Goal: Check status: Check status

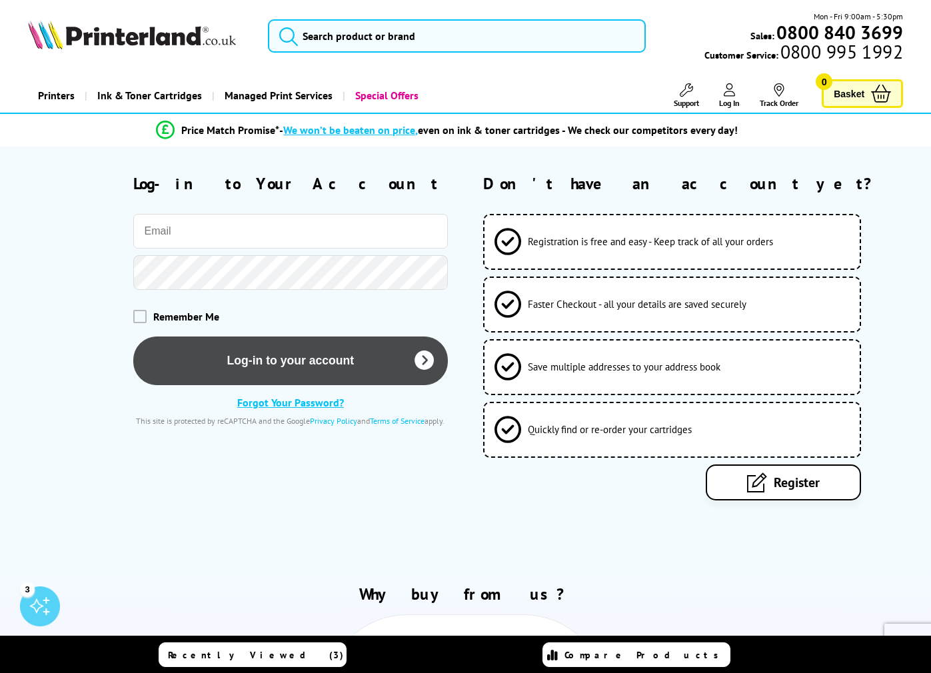
type input "francoicon@gmail.com"
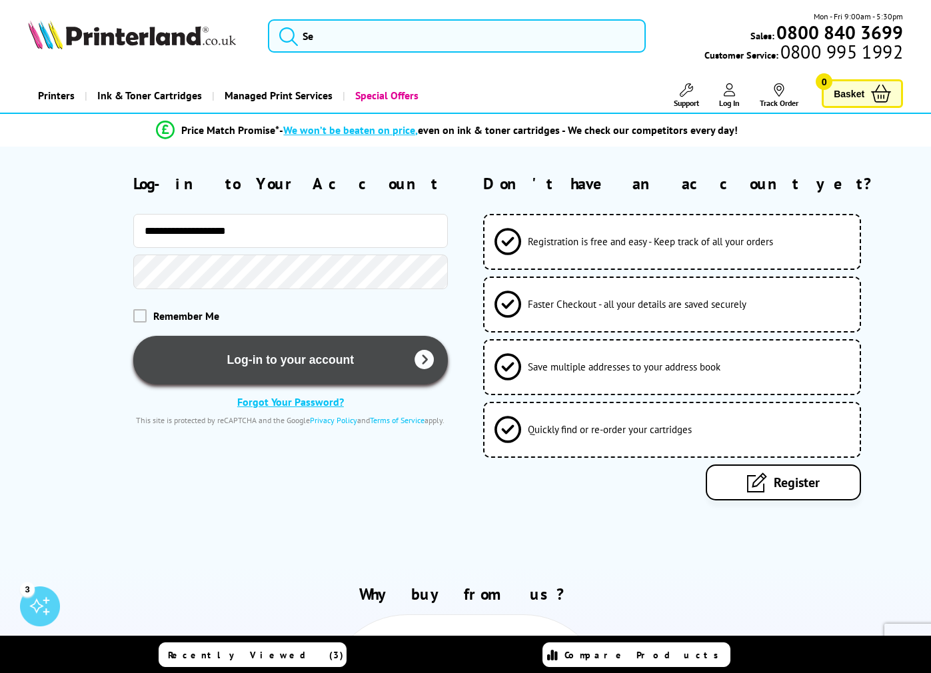
click at [242, 367] on button "Log-in to your account" at bounding box center [290, 360] width 315 height 49
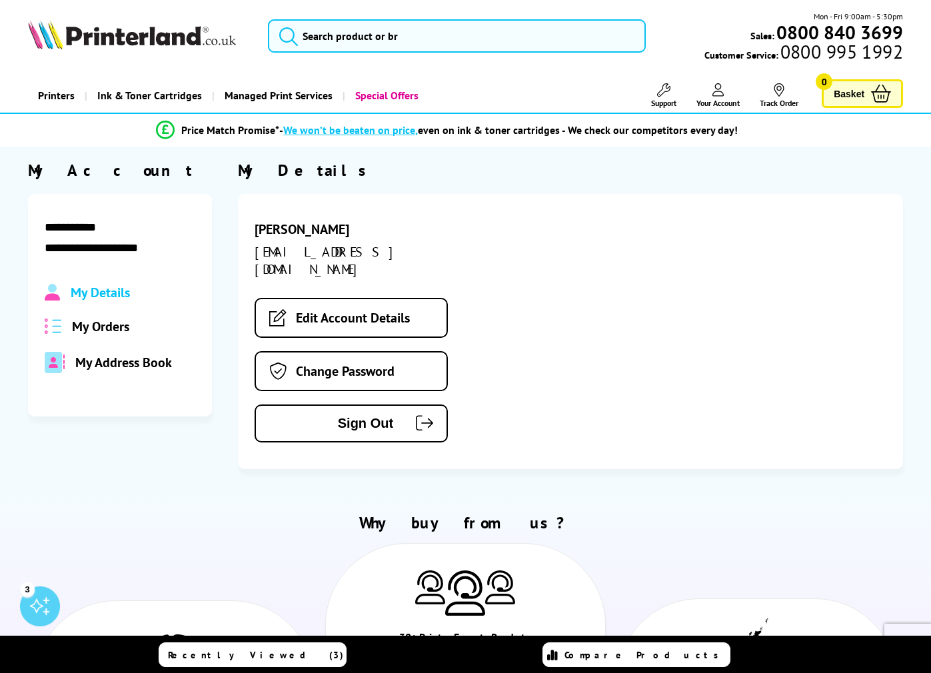
click at [111, 328] on span "My Orders" at bounding box center [100, 326] width 57 height 17
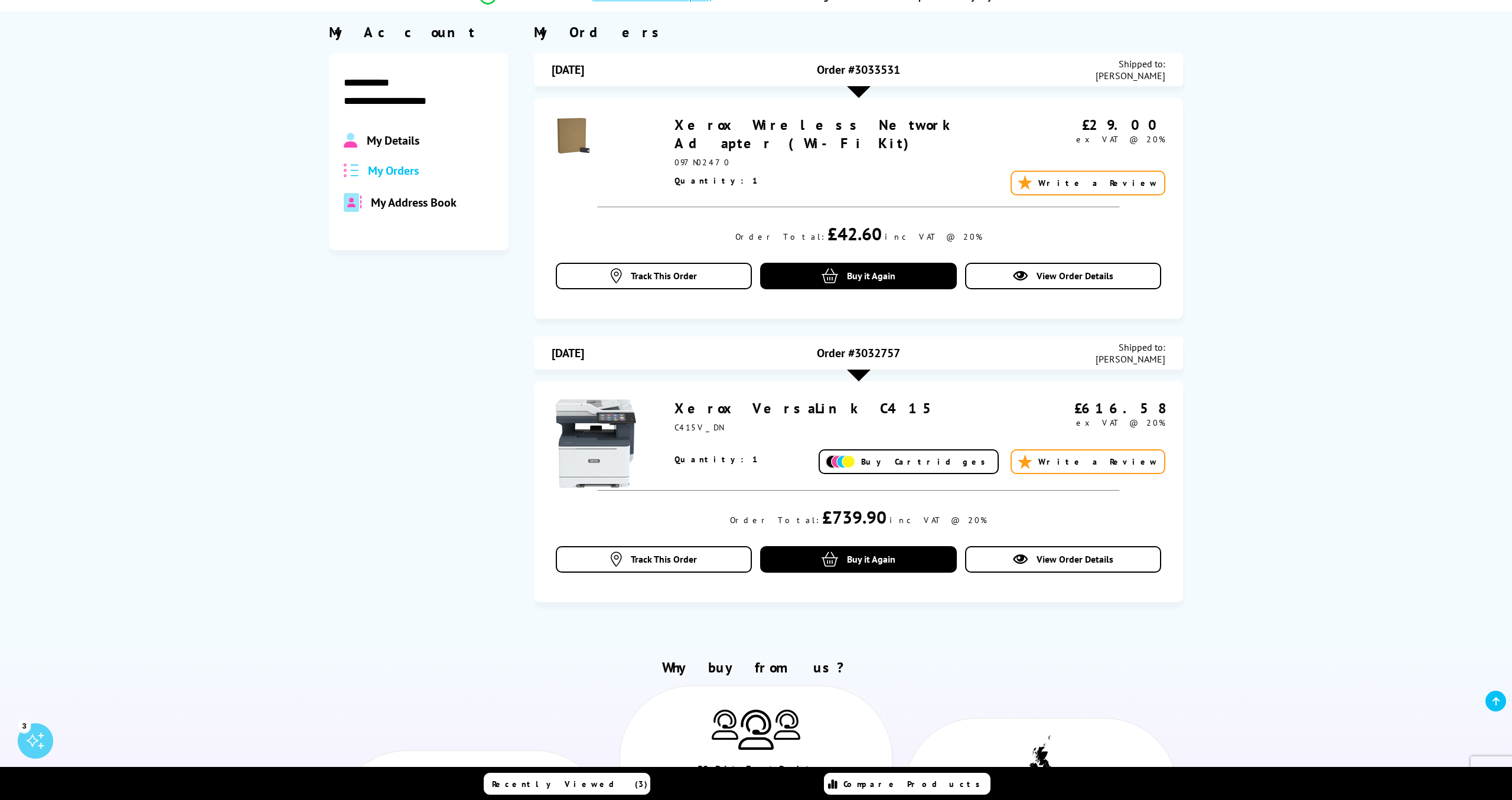
scroll to position [120, 0]
click at [718, 410] on link "Xerox VersaLink C415" at bounding box center [807, 408] width 267 height 19
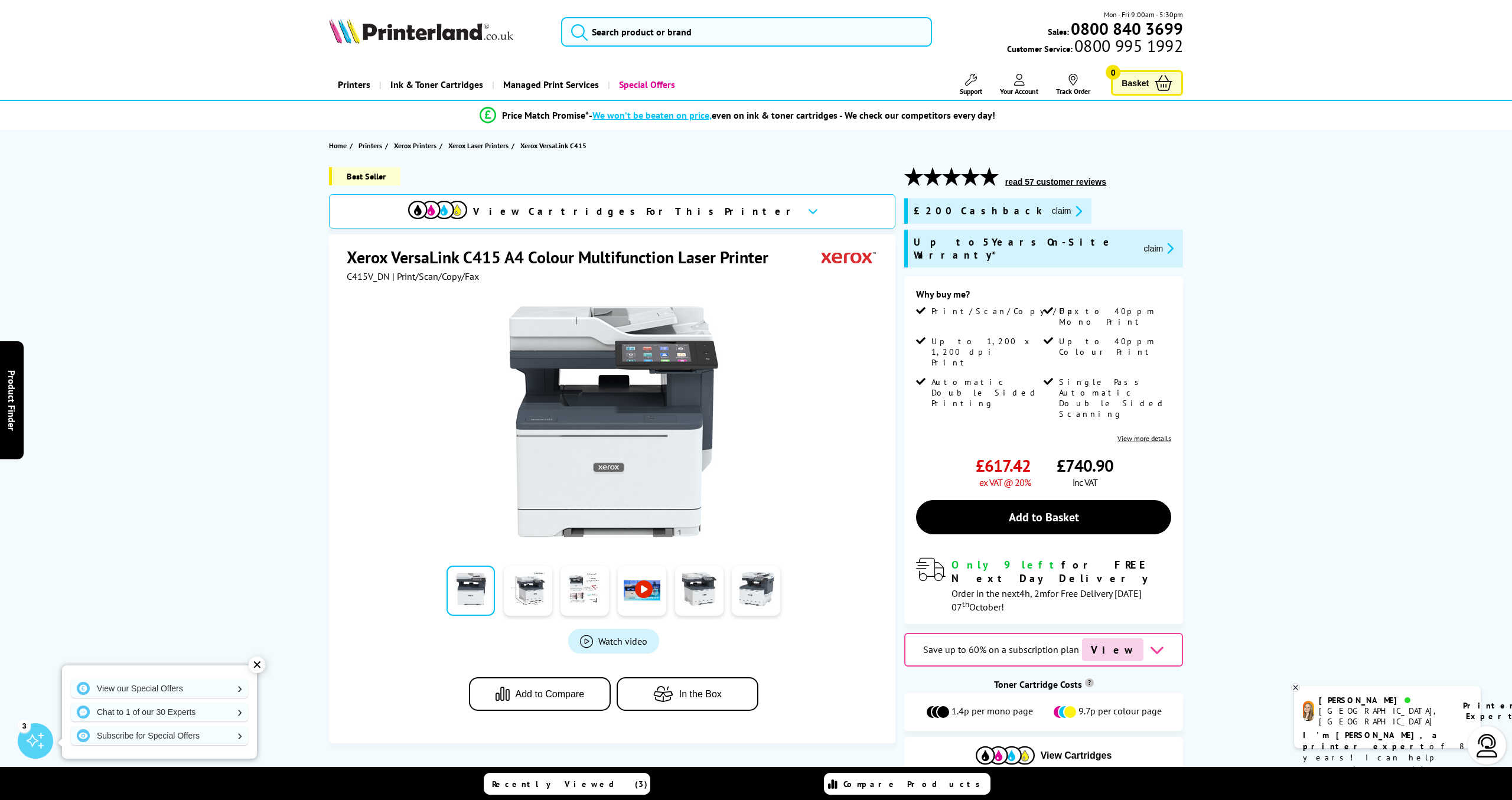
click at [1048, 211] on button "claim" at bounding box center [1067, 211] width 37 height 13
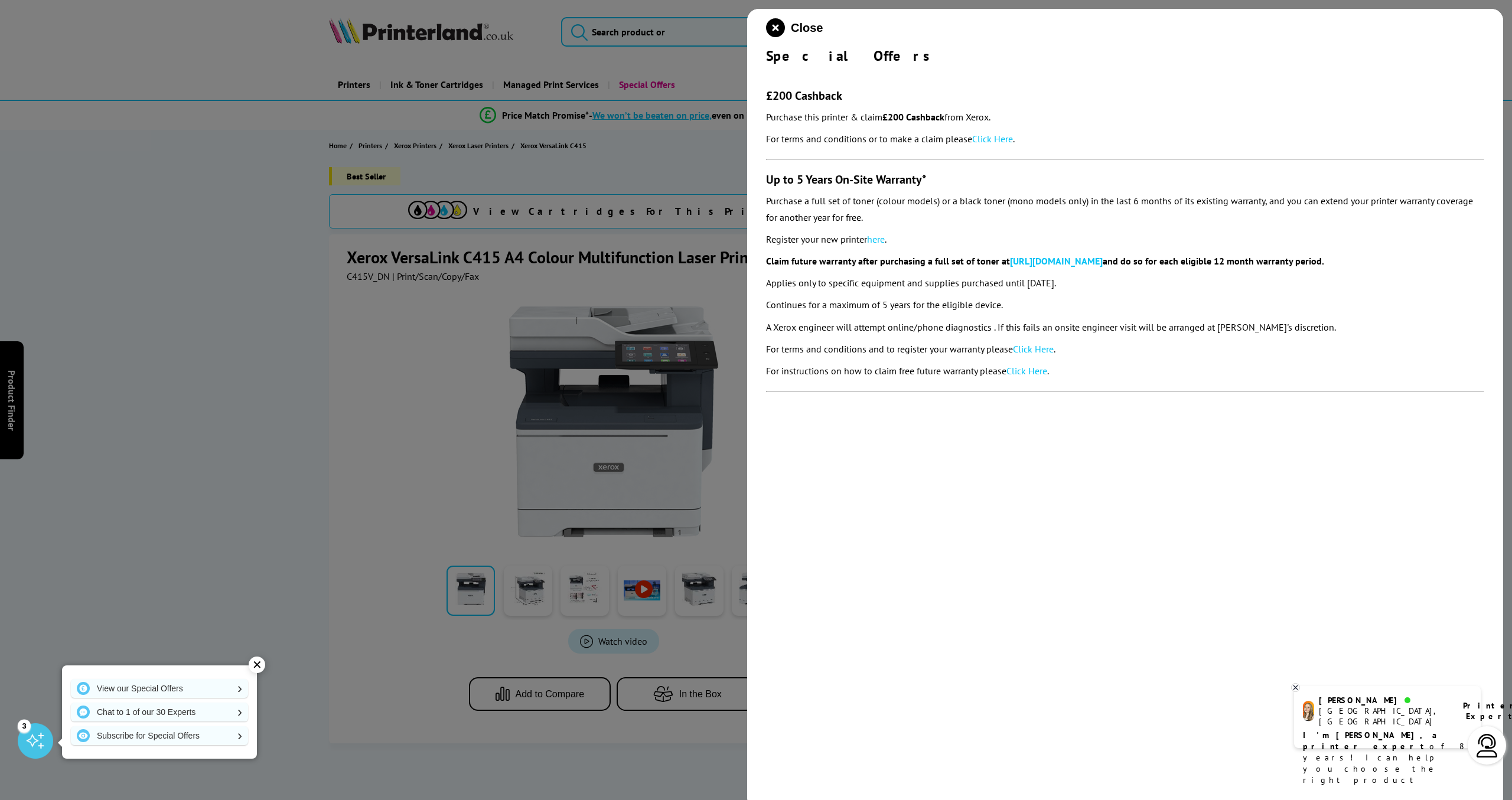
click at [994, 139] on link "Click Here" at bounding box center [993, 138] width 41 height 12
click at [314, 270] on div at bounding box center [756, 400] width 1512 height 800
click at [776, 27] on icon "close modal" at bounding box center [775, 27] width 19 height 19
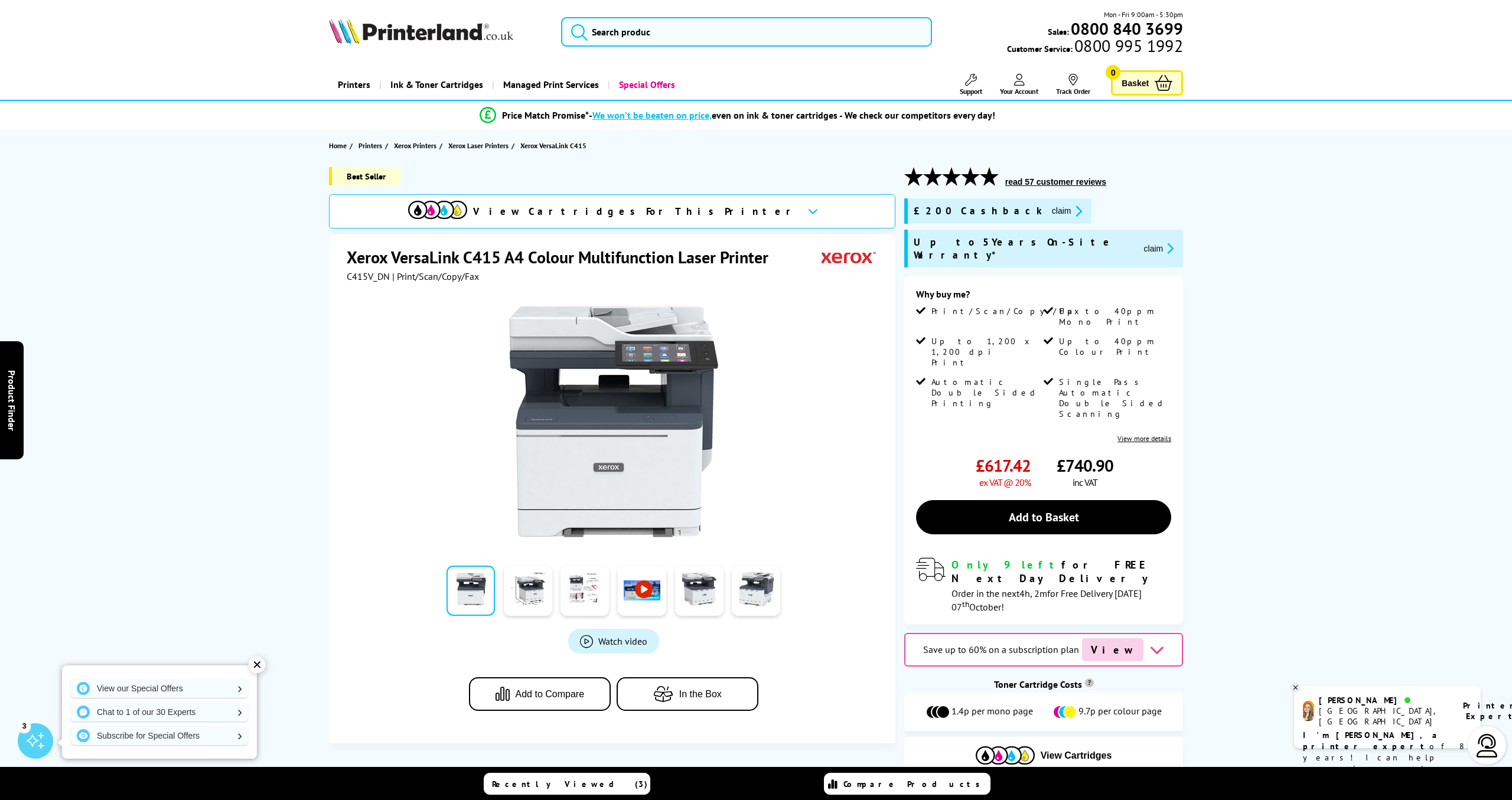
click at [1141, 243] on button "claim" at bounding box center [1159, 248] width 37 height 13
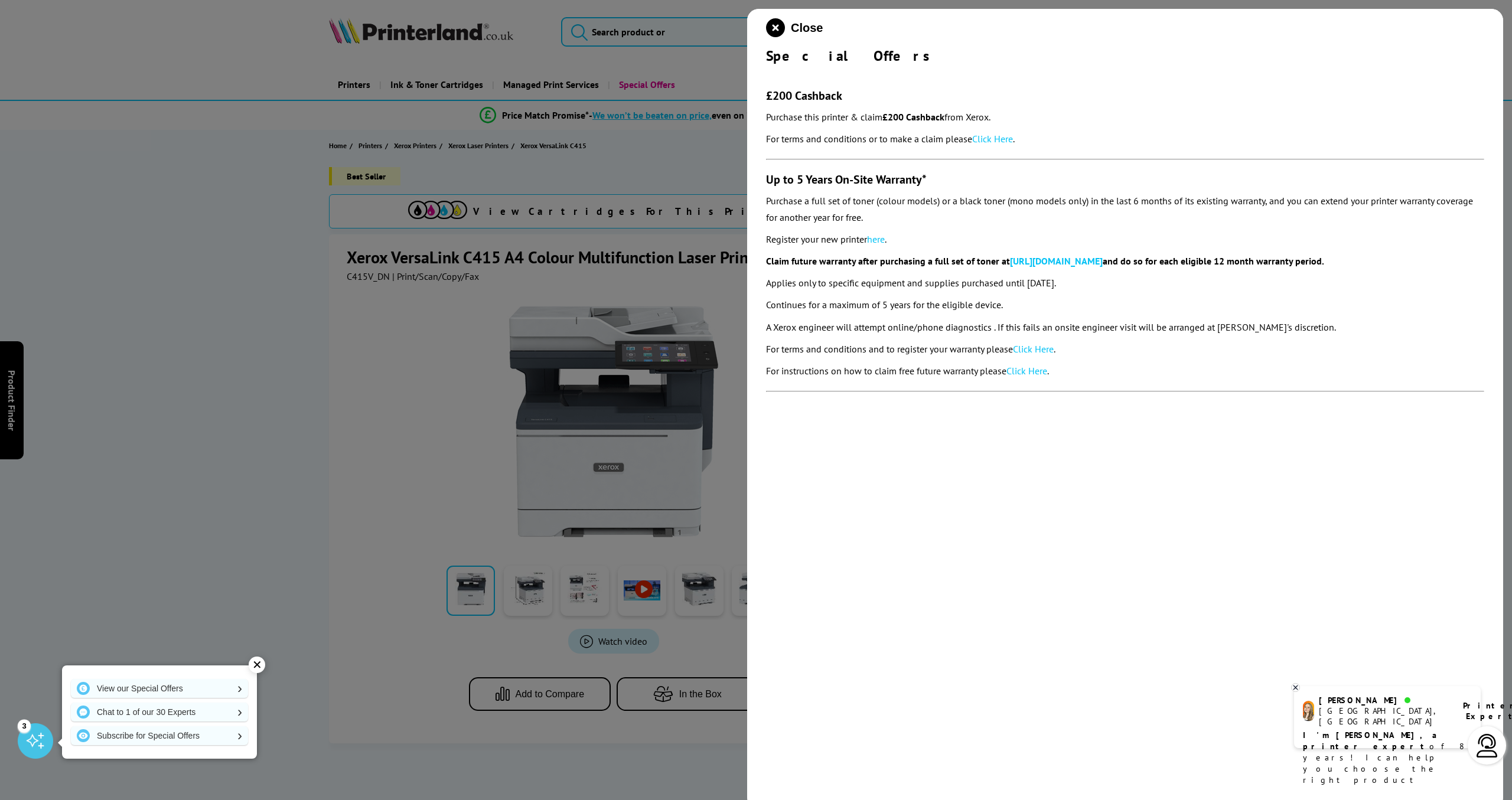
click at [881, 238] on link "here" at bounding box center [876, 238] width 18 height 12
click at [822, 474] on div "Close Special Offers £200 Cashback Purchase this printer & claim £200 Cashback …" at bounding box center [1125, 408] width 756 height 800
click at [725, 502] on div at bounding box center [756, 400] width 1512 height 800
click at [219, 480] on div at bounding box center [756, 400] width 1512 height 800
click at [256, 659] on div "✕" at bounding box center [257, 664] width 17 height 17
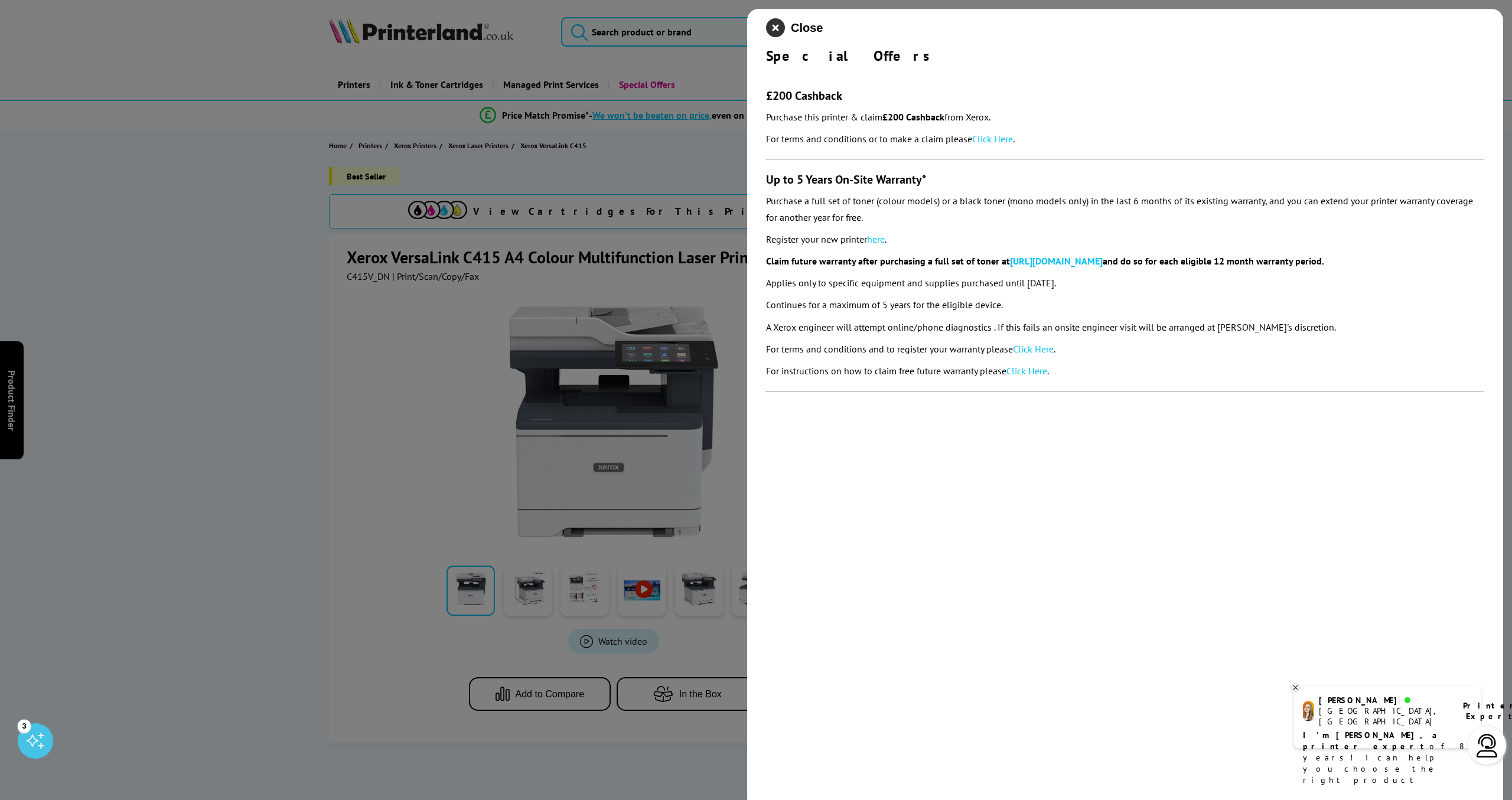
click at [775, 29] on icon "close modal" at bounding box center [775, 27] width 19 height 19
